Goal: Transaction & Acquisition: Purchase product/service

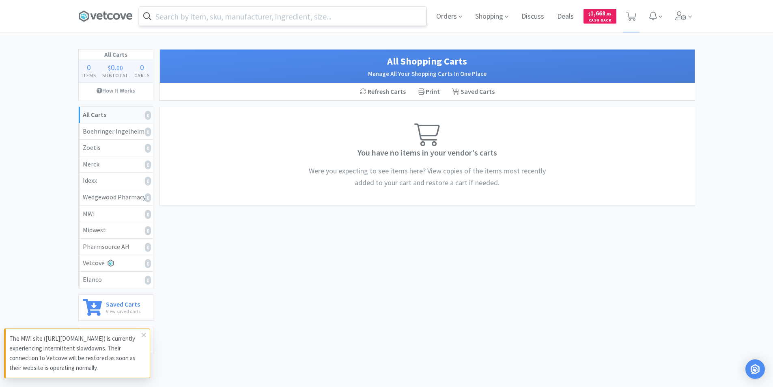
click at [222, 16] on input "text" at bounding box center [282, 16] width 287 height 19
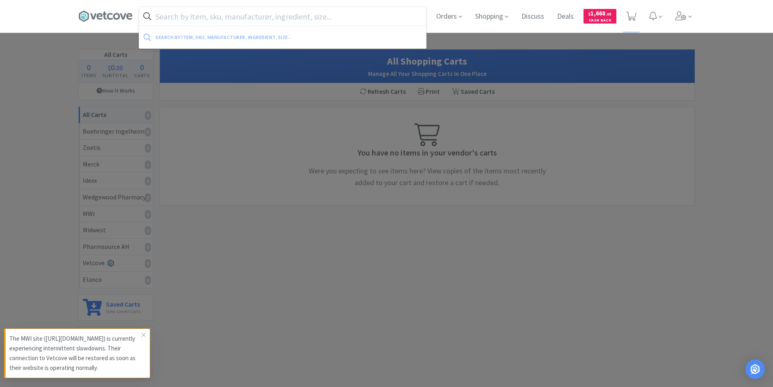
paste input "AM [PERSON_NAME] pediatric F-Circuit 080.70001.2"
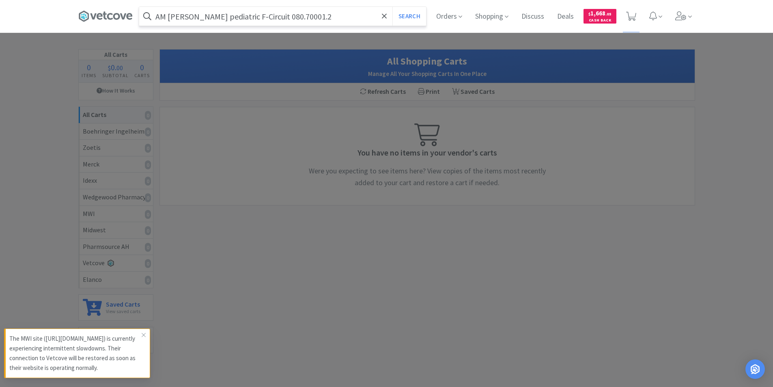
click at [392, 7] on button "Search" at bounding box center [409, 16] width 34 height 19
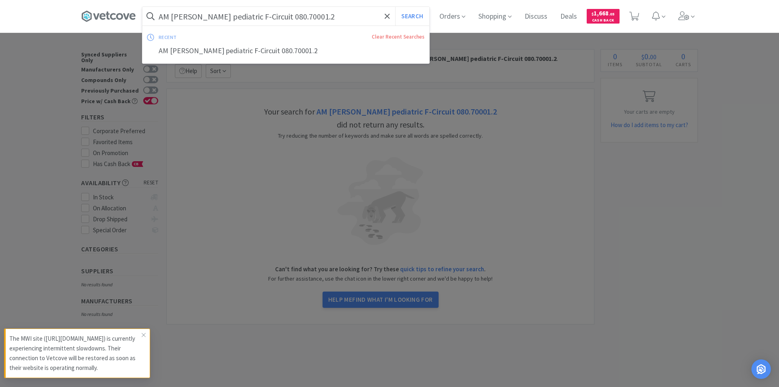
click at [259, 17] on input "AM [PERSON_NAME] pediatric F-Circuit 080.70001.2" at bounding box center [285, 16] width 287 height 19
drag, startPoint x: 261, startPoint y: 16, endPoint x: 159, endPoint y: 10, distance: 102.0
click at [159, 10] on input "AM [PERSON_NAME] pediatric F-Circuit 080.70001.2" at bounding box center [285, 16] width 287 height 19
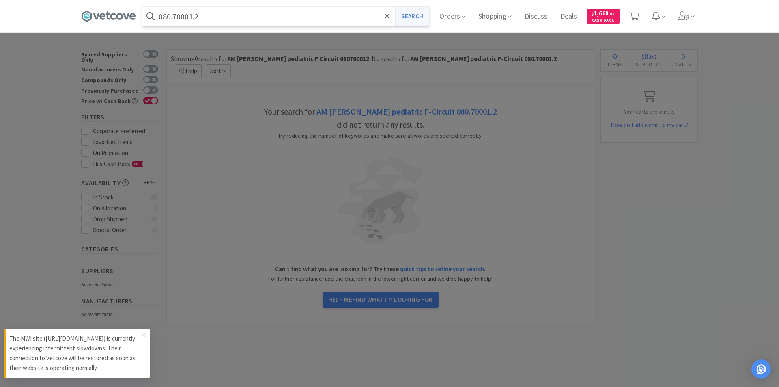
type input "080.70001.2"
click at [411, 19] on button "Search" at bounding box center [412, 16] width 34 height 19
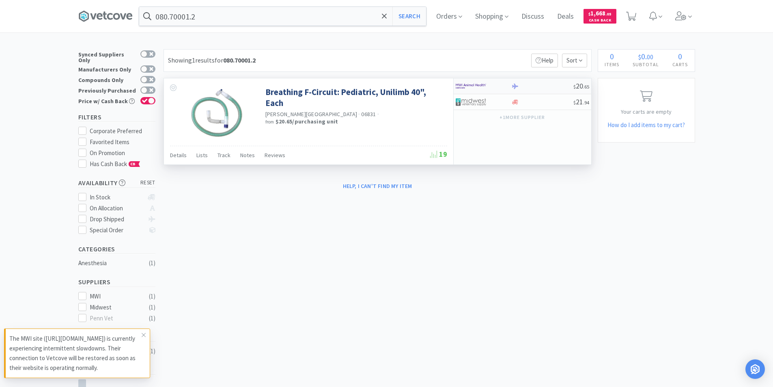
click at [512, 85] on div at bounding box center [515, 86] width 8 height 6
select select "1"
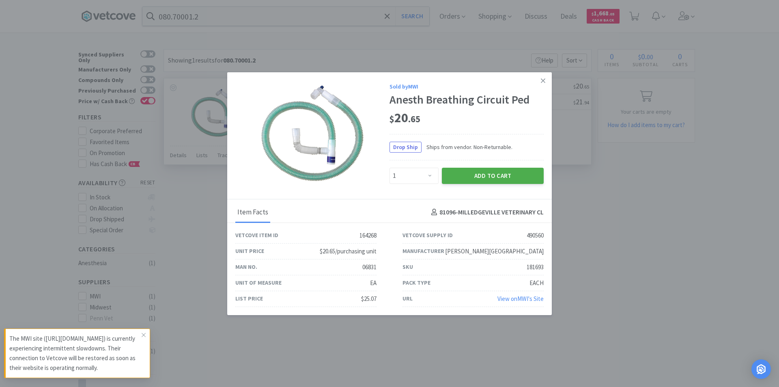
click at [500, 176] on button "Add to Cart" at bounding box center [493, 176] width 102 height 16
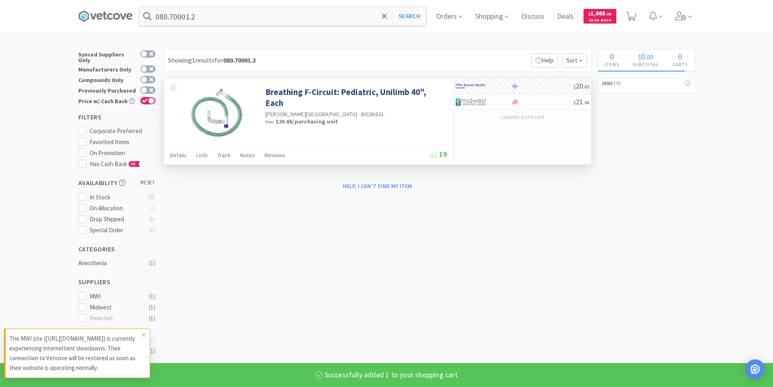
select select "1"
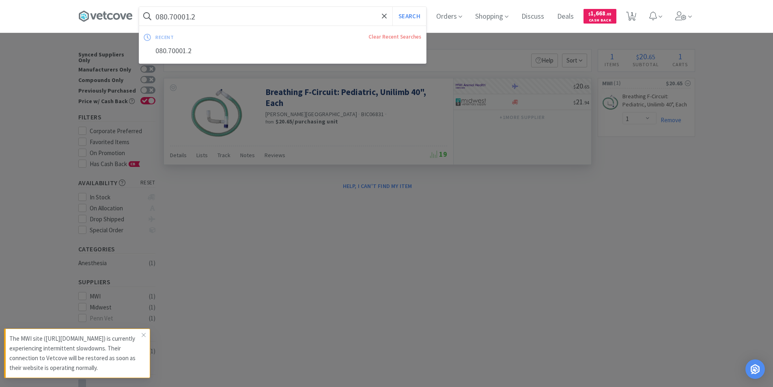
click at [224, 20] on input "080.70001.2" at bounding box center [282, 16] width 287 height 19
paste input "715.75123"
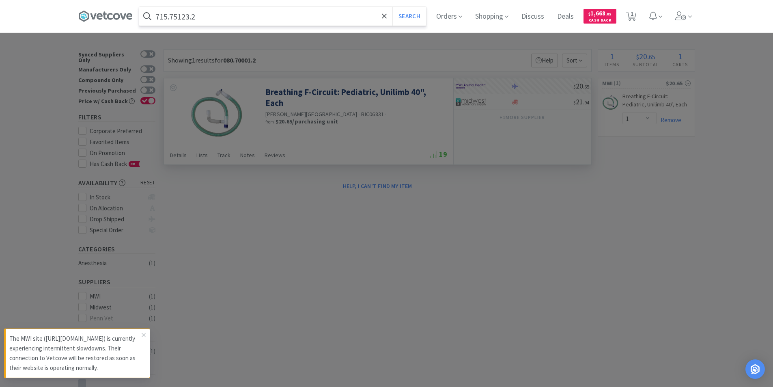
type input "715.75123.2"
click at [392, 7] on button "Search" at bounding box center [409, 16] width 34 height 19
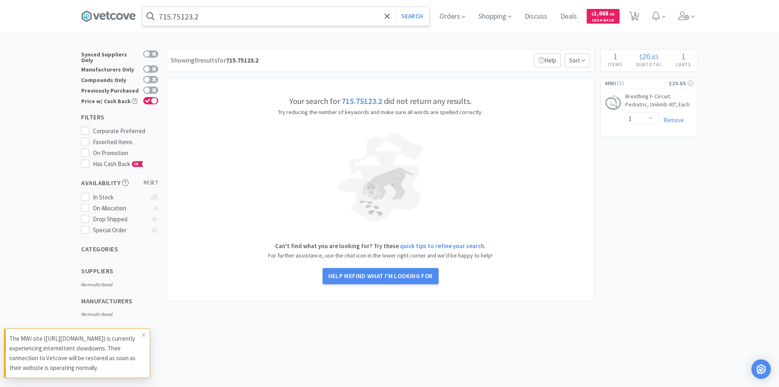
click at [211, 19] on input "715.75123.2" at bounding box center [285, 16] width 287 height 19
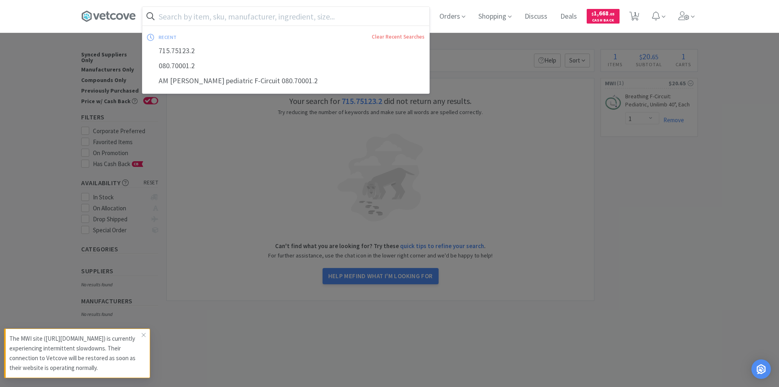
paste input "432.40005.2"
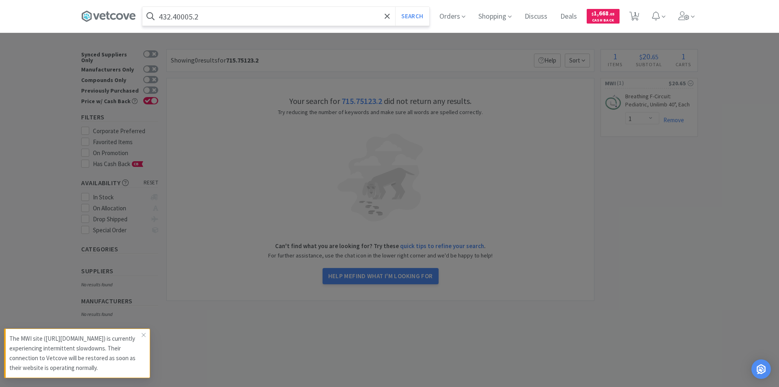
type input "432.40005.2"
click at [395, 7] on button "Search" at bounding box center [412, 16] width 34 height 19
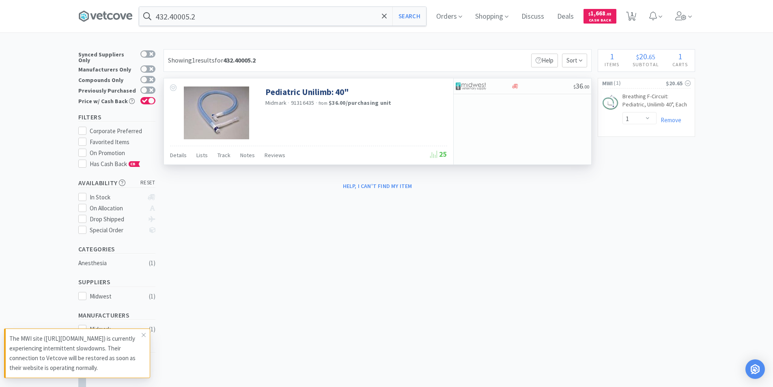
click at [220, 114] on img at bounding box center [216, 112] width 65 height 53
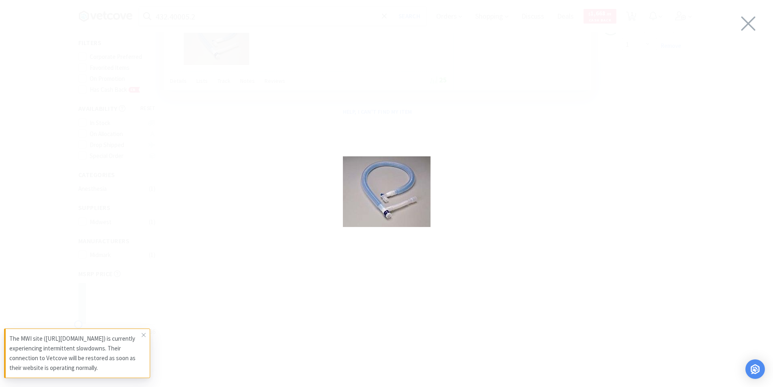
scroll to position [34, 0]
click at [746, 23] on icon at bounding box center [748, 23] width 17 height 23
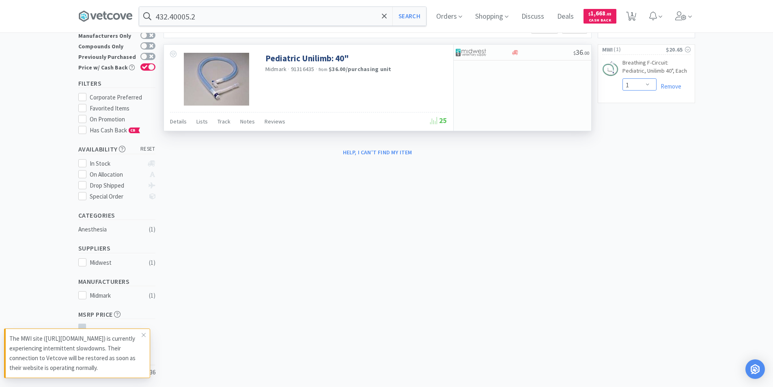
click at [646, 85] on select "Enter Quantity 1 2 3 4 5 6 7 8 9 10 11 12 13 14 15 16 17 18 19 20 Enter Quantity" at bounding box center [639, 84] width 34 height 12
click at [622, 78] on select "Enter Quantity 1 2 3 4 5 6 7 8 9 10 11 12 13 14 15 16 17 18 19 20 Enter Quantity" at bounding box center [639, 84] width 34 height 12
select select "2"
click at [603, 67] on img at bounding box center [610, 68] width 16 height 16
click at [634, 62] on link "Breathing F-Circuit: Pediatric, Unilimb 40", Each CB" at bounding box center [656, 68] width 68 height 19
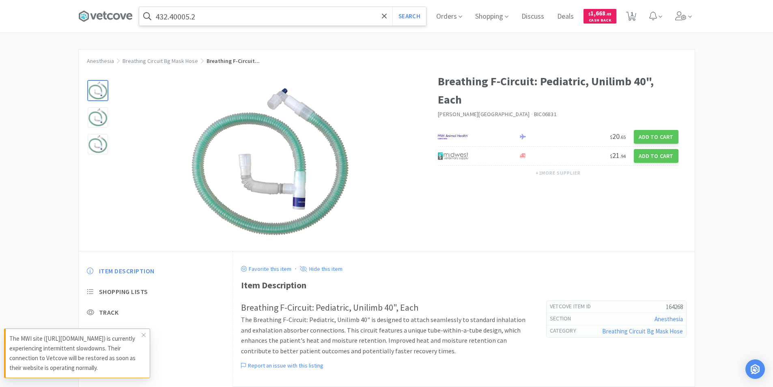
click at [220, 19] on input "432.40005.2" at bounding box center [282, 16] width 287 height 19
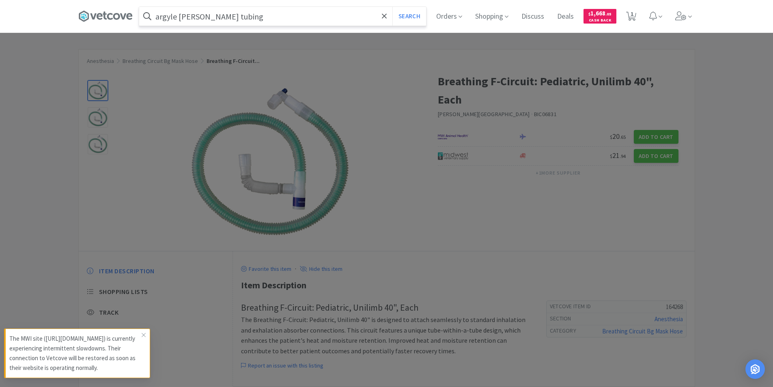
type input "argyle [PERSON_NAME] tubing"
click at [392, 7] on button "Search" at bounding box center [409, 16] width 34 height 19
select select "2"
